Goal: Task Accomplishment & Management: Use online tool/utility

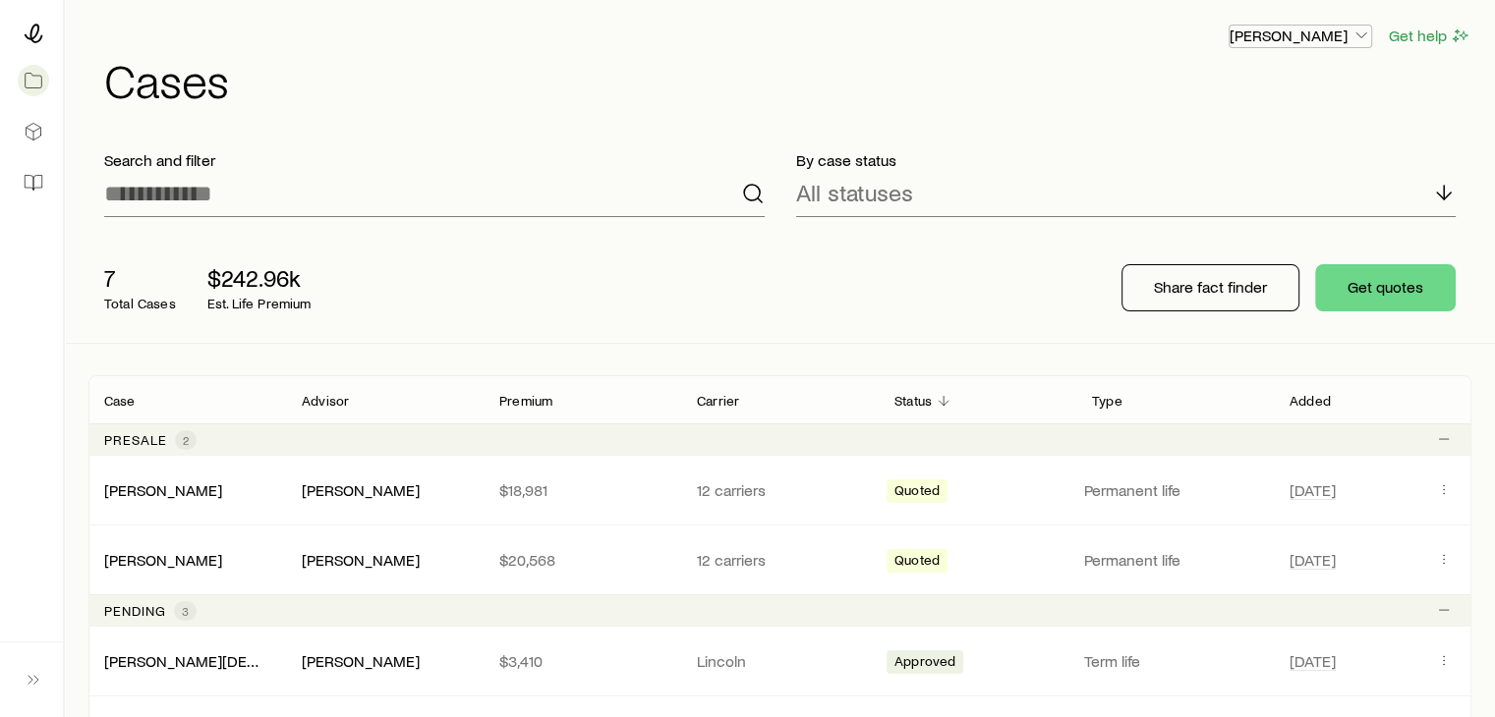
click at [1353, 28] on icon "button" at bounding box center [1361, 36] width 20 height 20
click at [1420, 90] on h1 "Cases" at bounding box center [787, 79] width 1367 height 47
click at [31, 178] on icon at bounding box center [34, 183] width 20 height 20
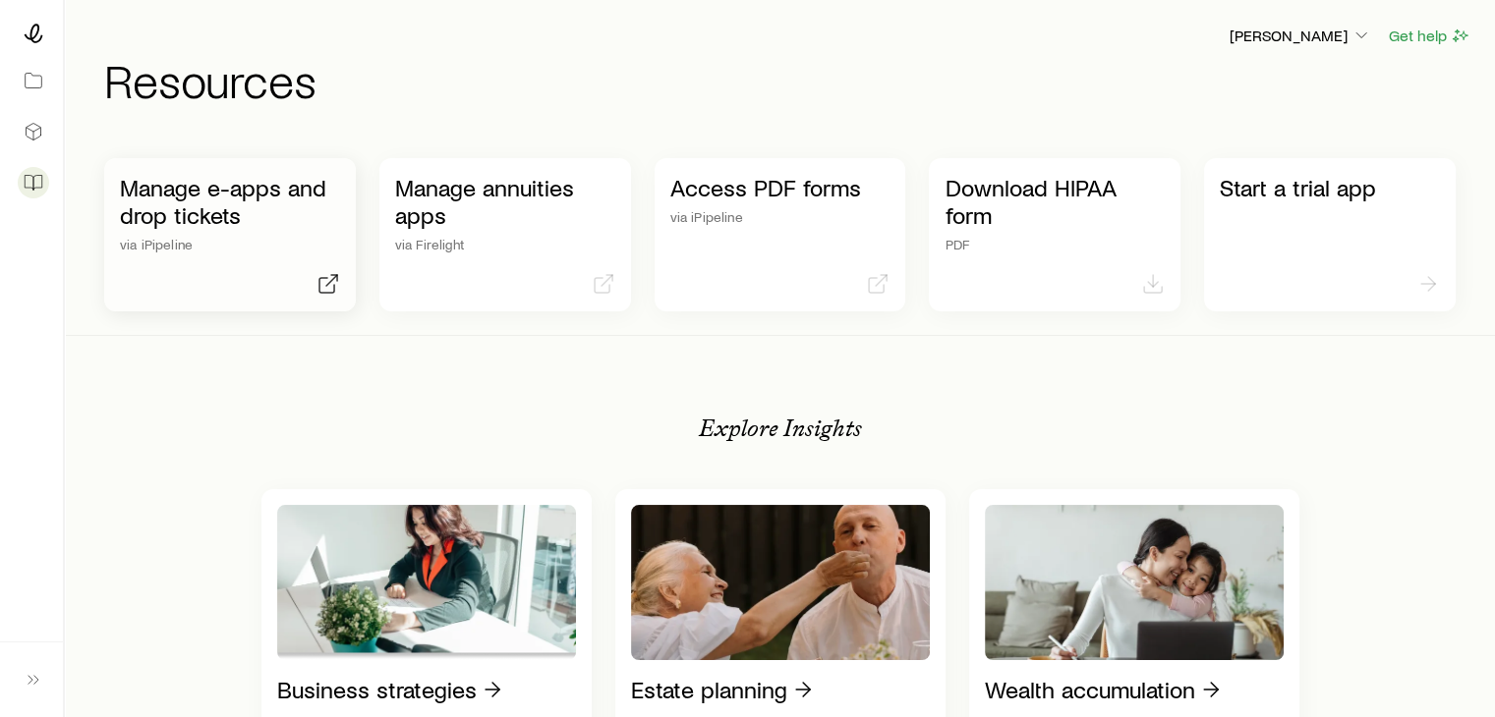
click at [269, 226] on p "Manage e-apps and drop tickets" at bounding box center [230, 201] width 220 height 55
click at [35, 28] on icon at bounding box center [34, 34] width 20 height 20
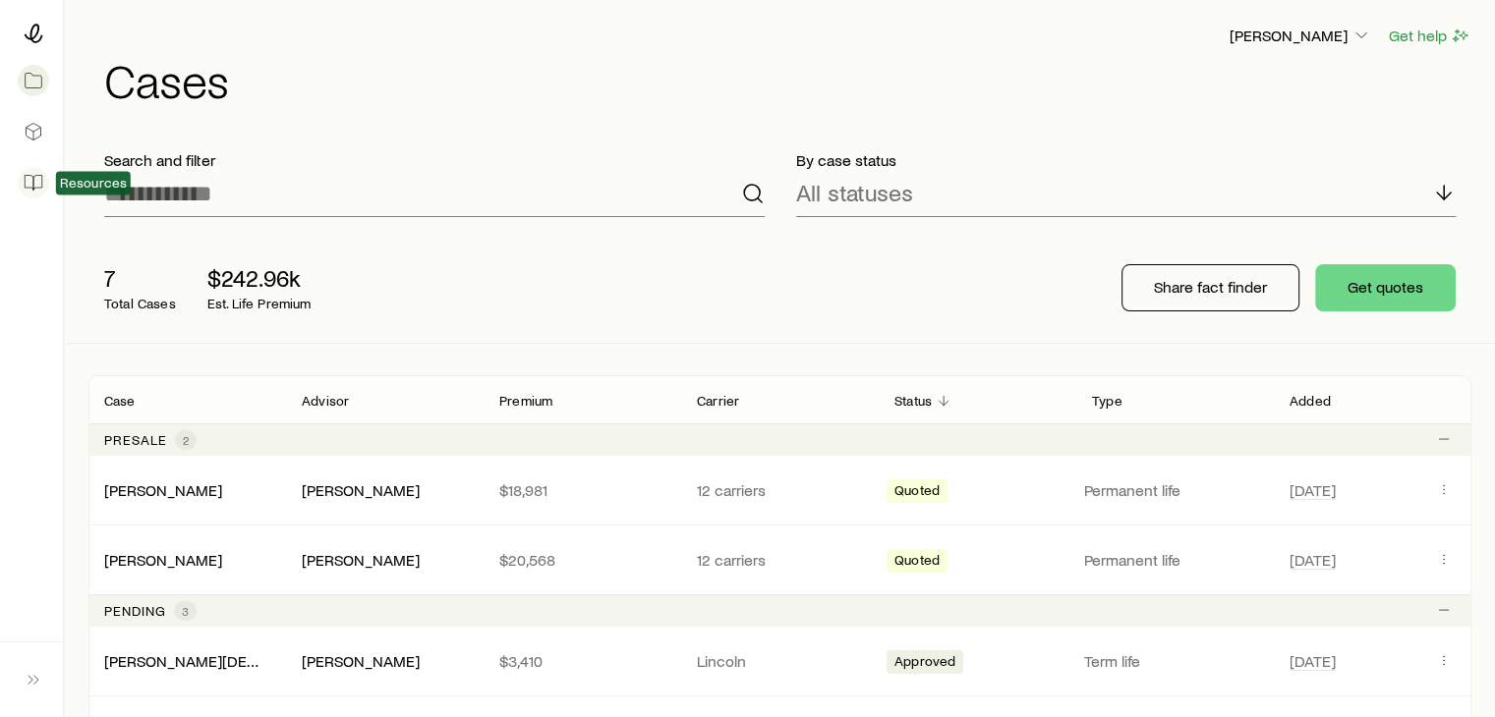
click at [31, 181] on icon at bounding box center [34, 183] width 20 height 20
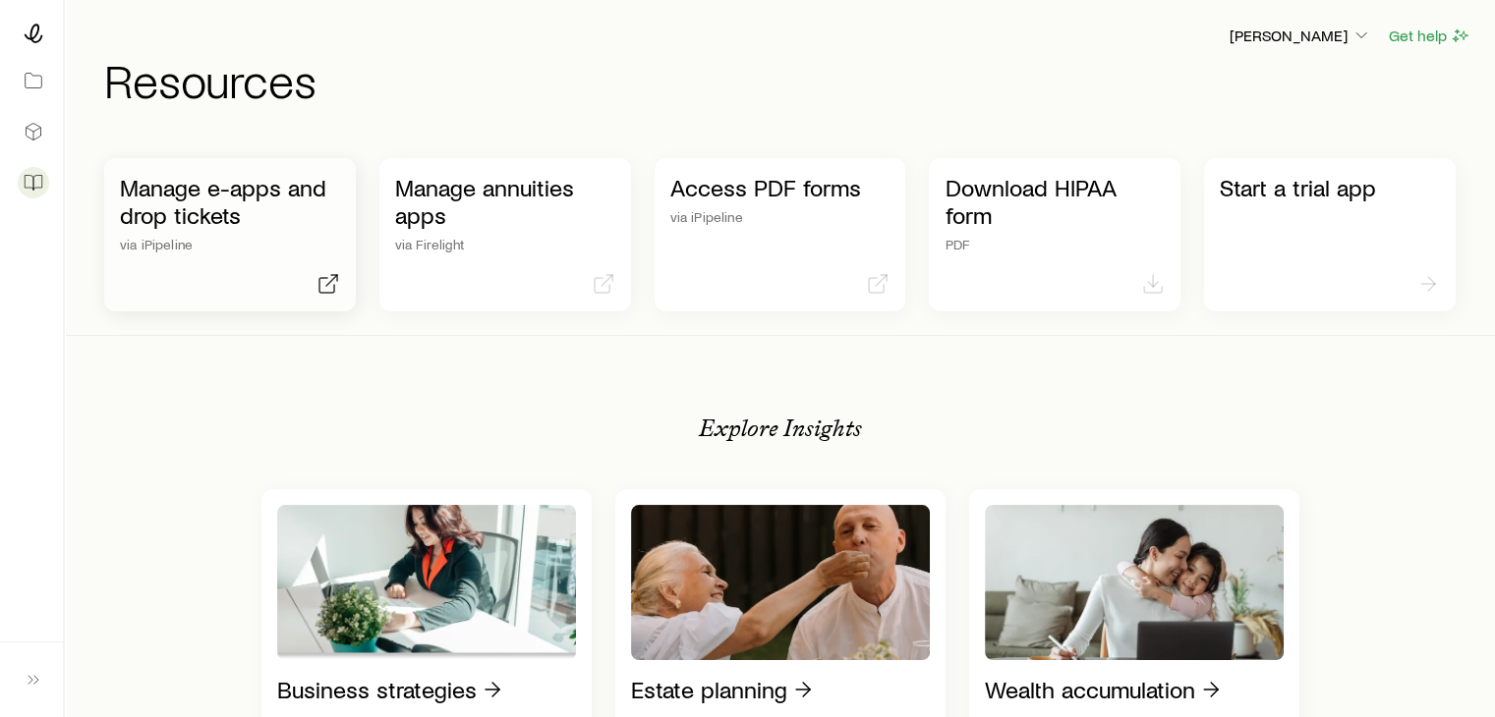
click at [241, 217] on p "Manage e-apps and drop tickets" at bounding box center [230, 201] width 220 height 55
